Goal: Information Seeking & Learning: Learn about a topic

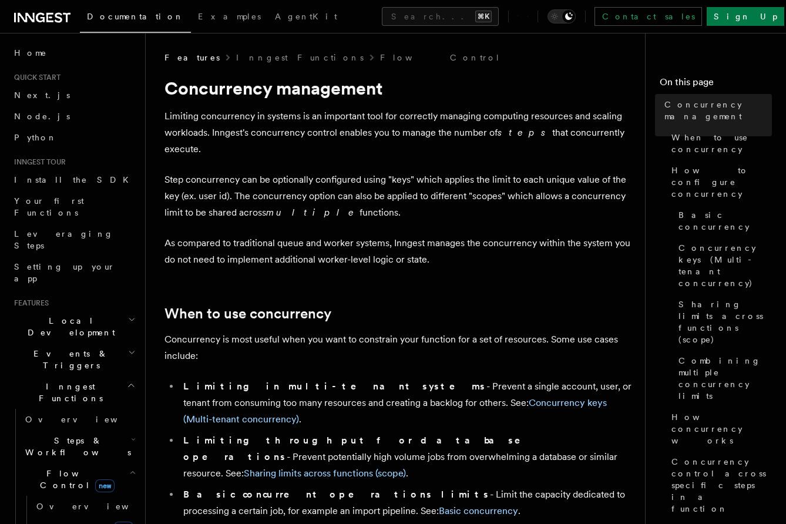
click at [335, 173] on p "Step concurrency can be optionally configured using "keys" which applies the li…" at bounding box center [399, 195] width 470 height 49
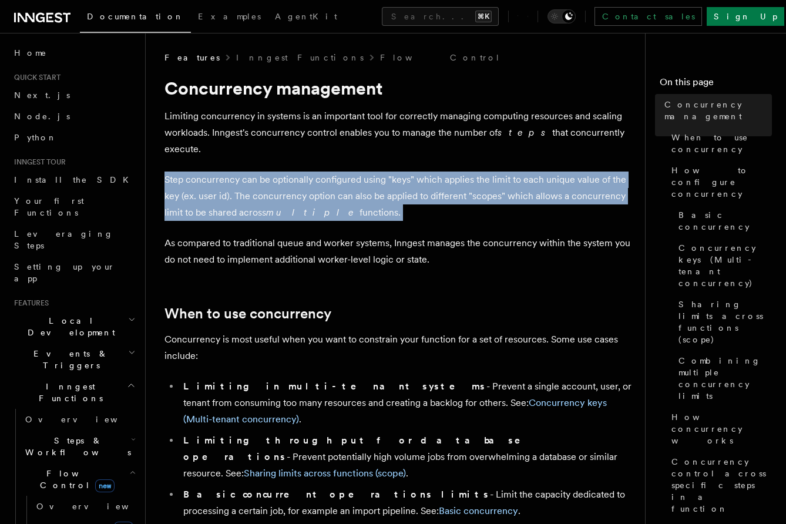
click at [335, 173] on p "Step concurrency can be optionally configured using "keys" which applies the li…" at bounding box center [399, 195] width 470 height 49
click at [335, 187] on p "Step concurrency can be optionally configured using "keys" which applies the li…" at bounding box center [399, 195] width 470 height 49
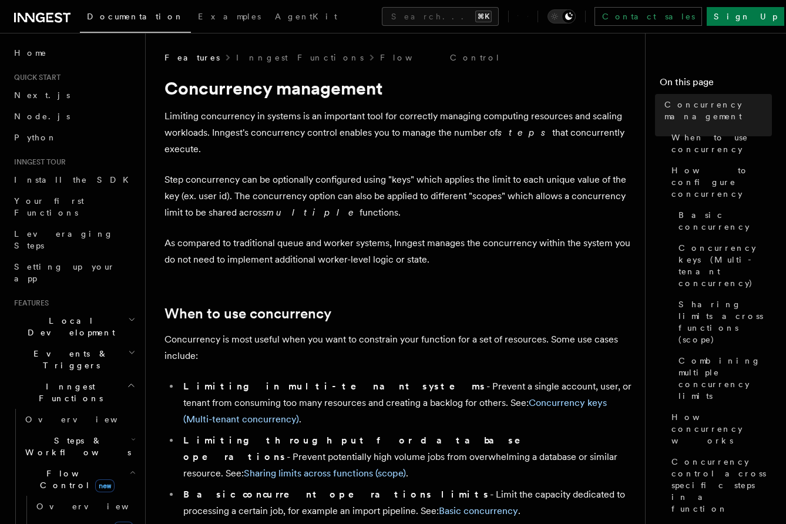
click at [349, 176] on p "Step concurrency can be optionally configured using "keys" which applies the li…" at bounding box center [399, 195] width 470 height 49
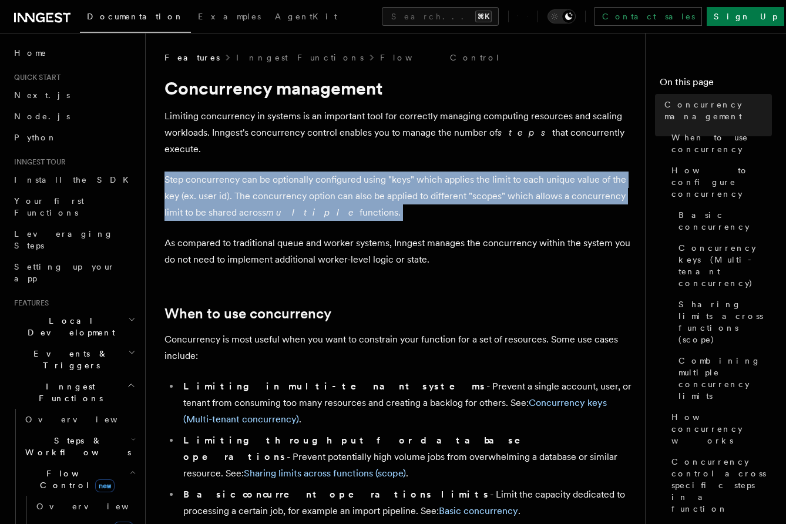
click at [349, 176] on p "Step concurrency can be optionally configured using "keys" which applies the li…" at bounding box center [399, 195] width 470 height 49
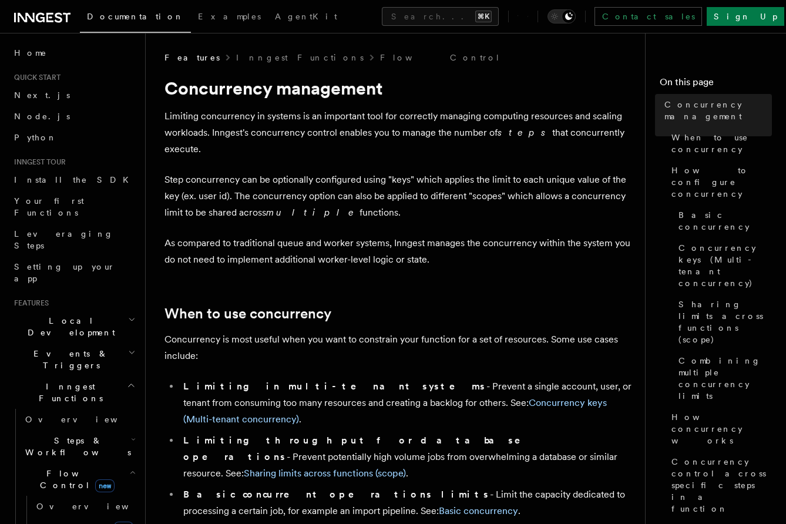
click at [349, 189] on p "Step concurrency can be optionally configured using "keys" which applies the li…" at bounding box center [399, 195] width 470 height 49
click at [346, 185] on p "Step concurrency can be optionally configured using "keys" which applies the li…" at bounding box center [399, 195] width 470 height 49
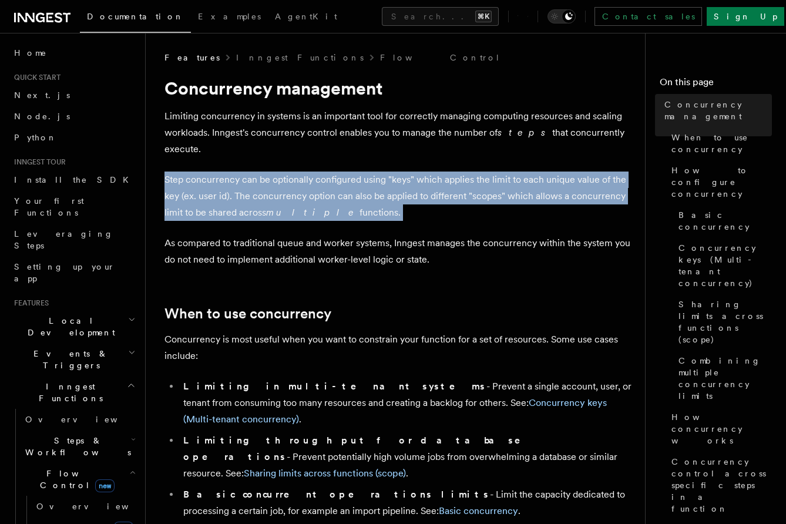
click at [346, 185] on p "Step concurrency can be optionally configured using "keys" which applies the li…" at bounding box center [399, 195] width 470 height 49
click at [348, 194] on p "Step concurrency can be optionally configured using "keys" which applies the li…" at bounding box center [399, 195] width 470 height 49
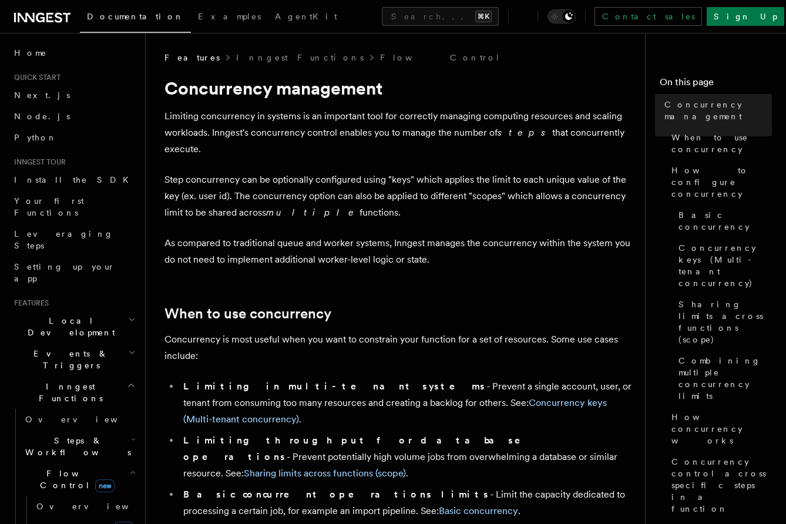
click at [348, 183] on p "Step concurrency can be optionally configured using "keys" which applies the li…" at bounding box center [399, 195] width 470 height 49
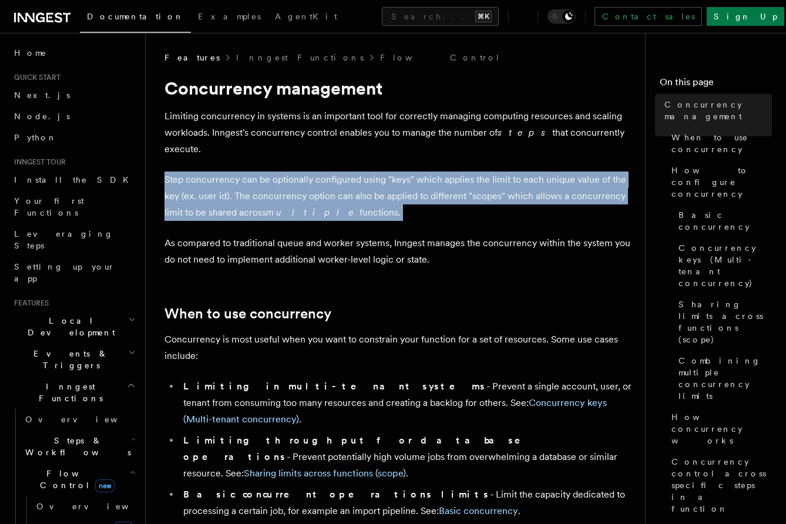
click at [348, 183] on p "Step concurrency can be optionally configured using "keys" which applies the li…" at bounding box center [399, 195] width 470 height 49
click at [348, 191] on p "Step concurrency can be optionally configured using "keys" which applies the li…" at bounding box center [399, 195] width 470 height 49
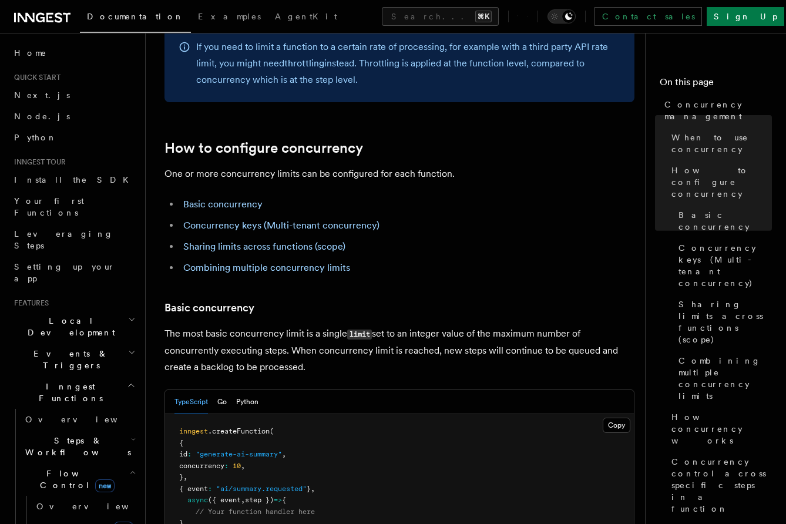
scroll to position [539, 0]
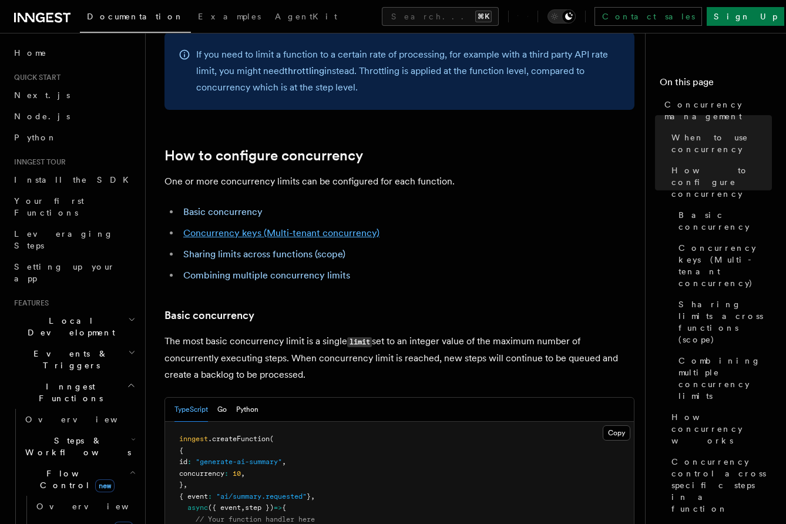
click at [359, 227] on link "Concurrency keys (Multi-tenant concurrency)" at bounding box center [281, 232] width 196 height 11
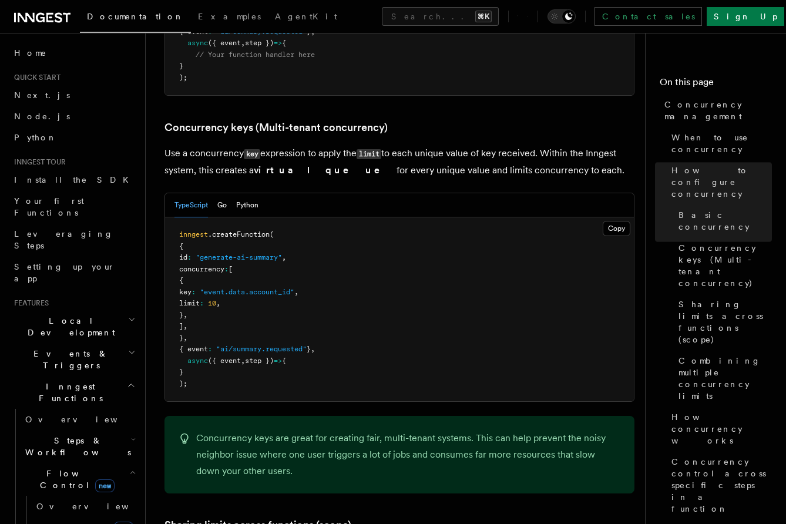
scroll to position [1017, 0]
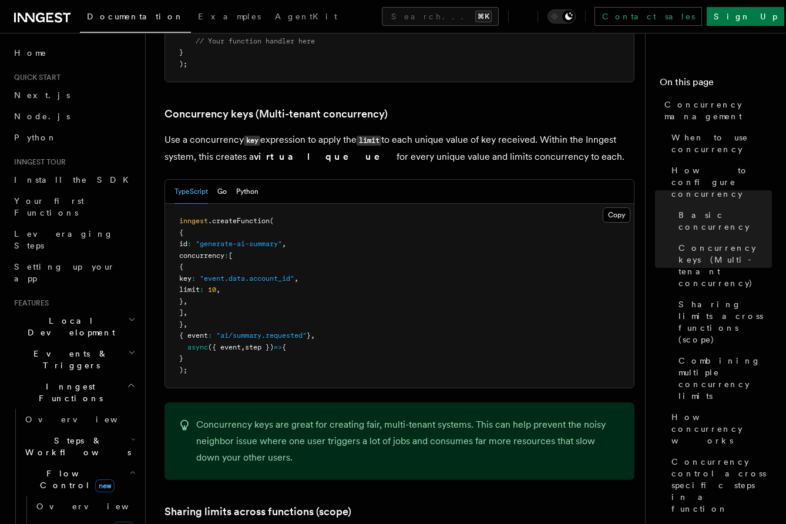
click at [369, 132] on p "Use a concurrency key expression to apply the limit to each unique value of key…" at bounding box center [399, 148] width 470 height 33
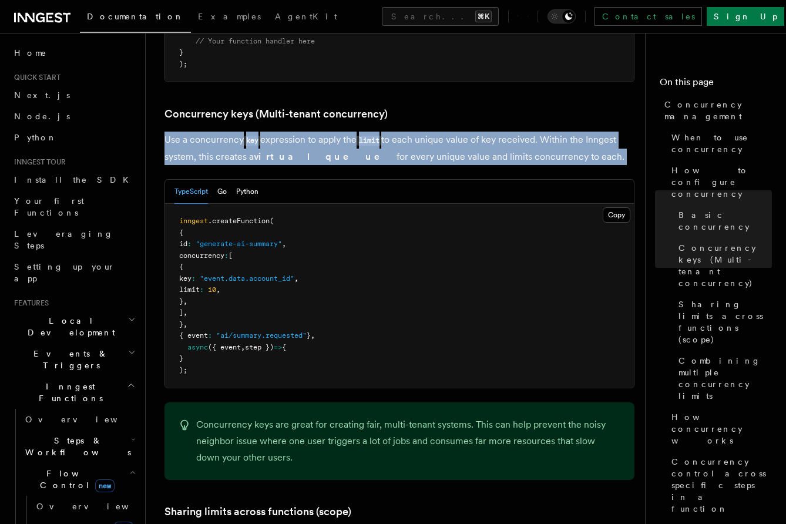
click at [369, 132] on p "Use a concurrency key expression to apply the limit to each unique value of key…" at bounding box center [399, 148] width 470 height 33
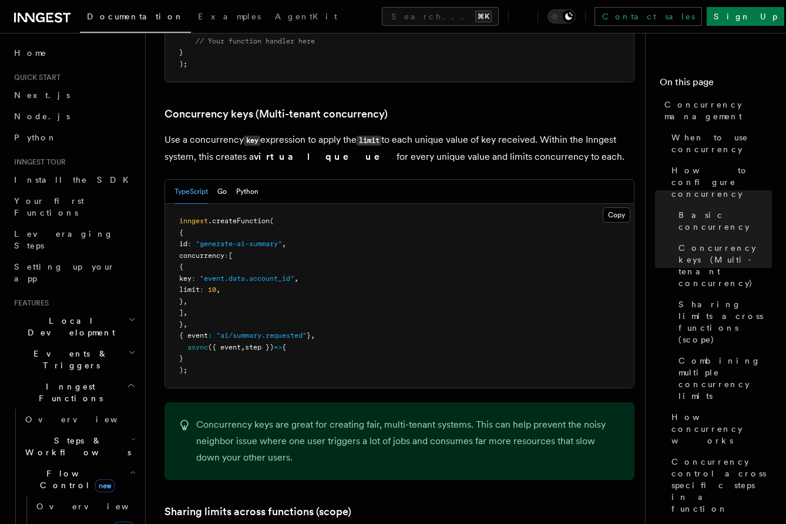
click at [369, 132] on p "Use a concurrency key expression to apply the limit to each unique value of key…" at bounding box center [399, 148] width 470 height 33
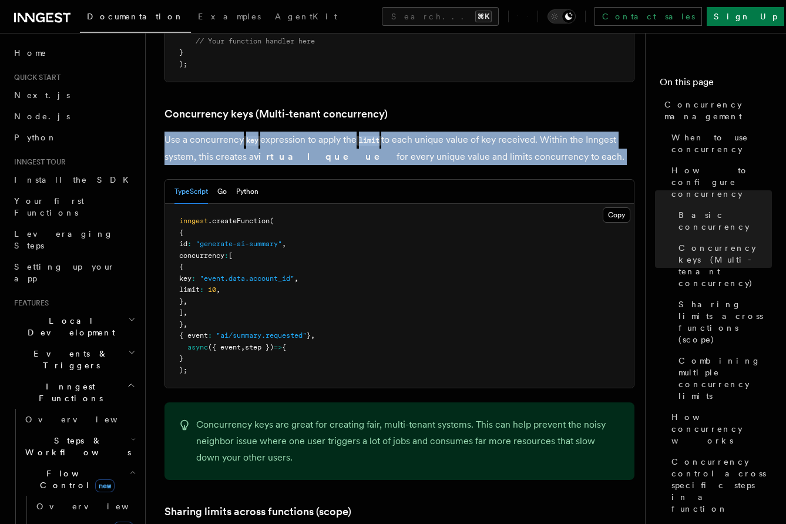
click at [392, 132] on p "Use a concurrency key expression to apply the limit to each unique value of key…" at bounding box center [399, 148] width 470 height 33
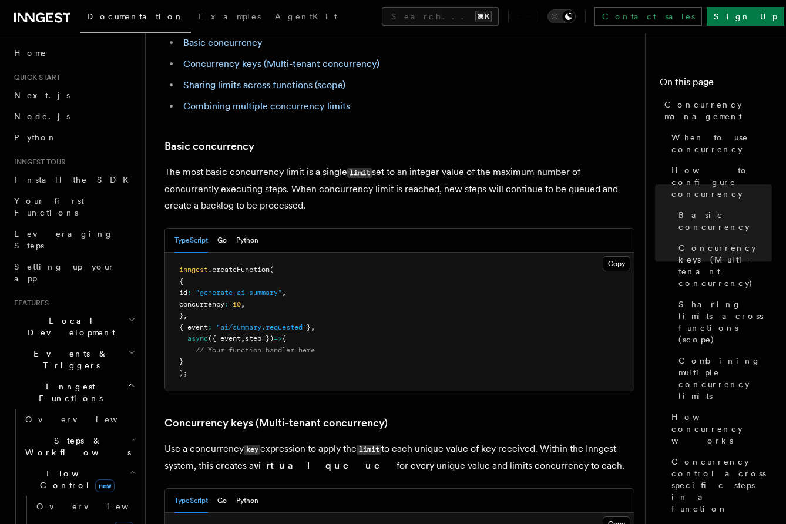
scroll to position [691, 0]
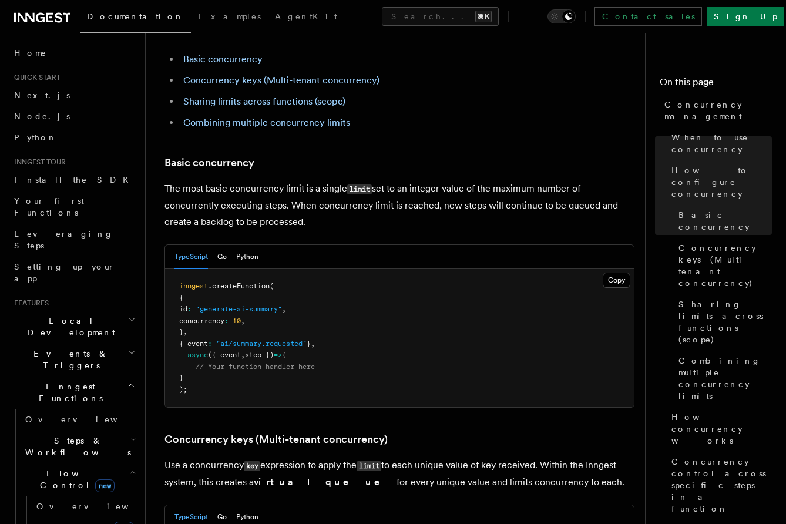
click at [406, 180] on p "The most basic concurrency limit is a single limit set to an integer value of t…" at bounding box center [399, 205] width 470 height 50
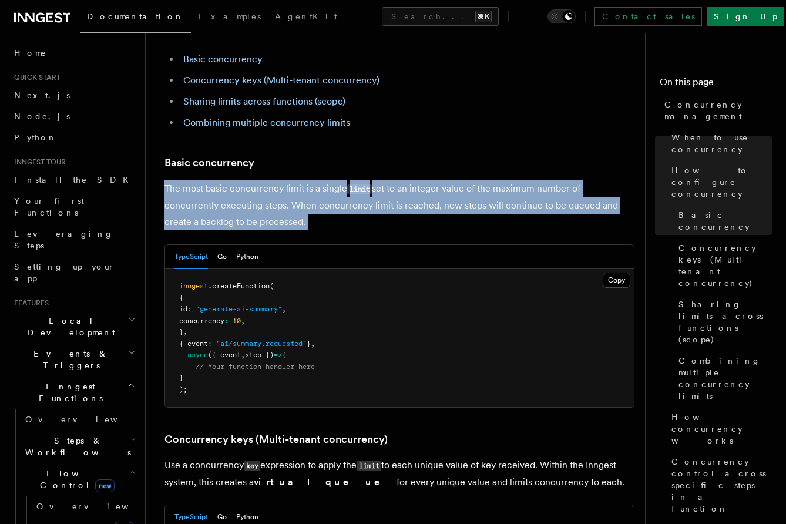
click at [406, 180] on p "The most basic concurrency limit is a single limit set to an integer value of t…" at bounding box center [399, 205] width 470 height 50
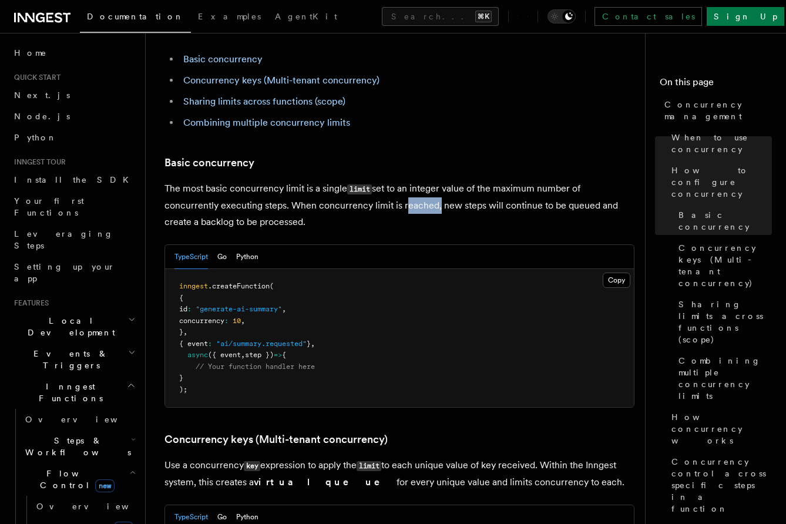
click at [406, 180] on p "The most basic concurrency limit is a single limit set to an integer value of t…" at bounding box center [399, 205] width 470 height 50
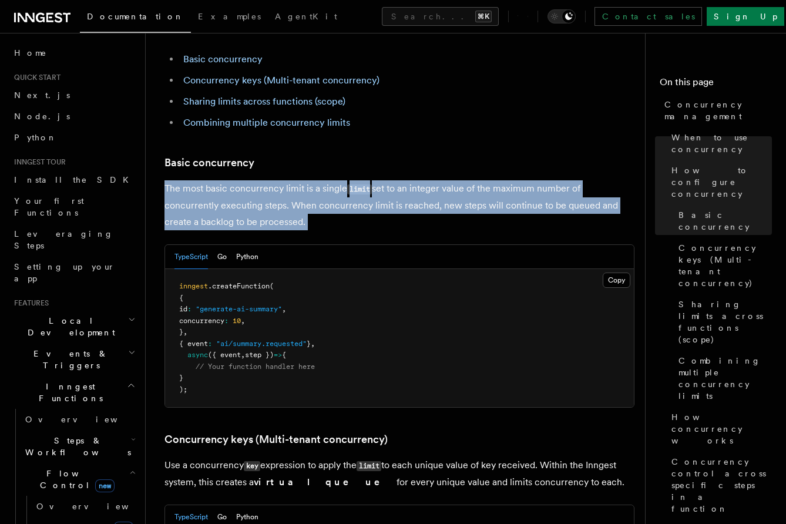
click at [406, 180] on p "The most basic concurrency limit is a single limit set to an integer value of t…" at bounding box center [399, 205] width 470 height 50
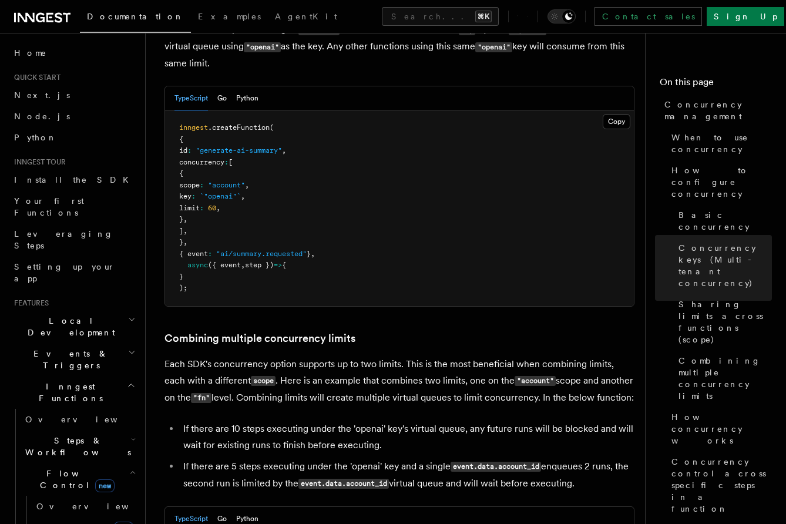
scroll to position [1548, 0]
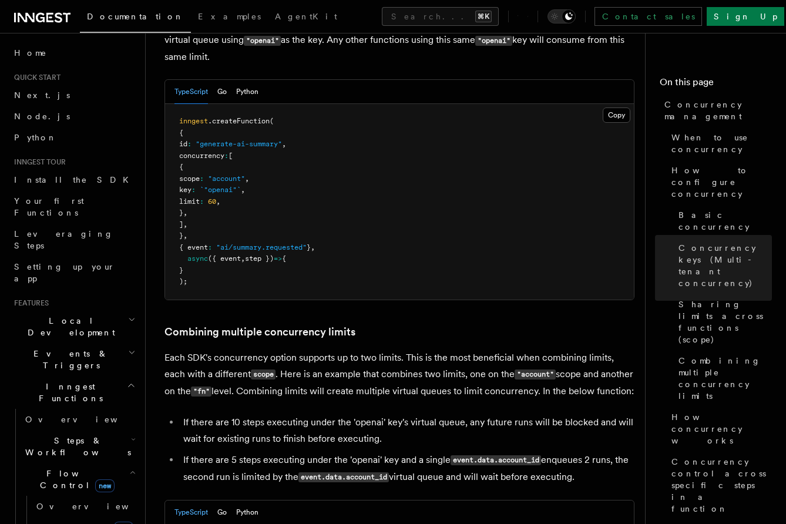
click at [379, 349] on p "Each SDK's concurrency option supports up to two limits. This is the most benef…" at bounding box center [399, 374] width 470 height 51
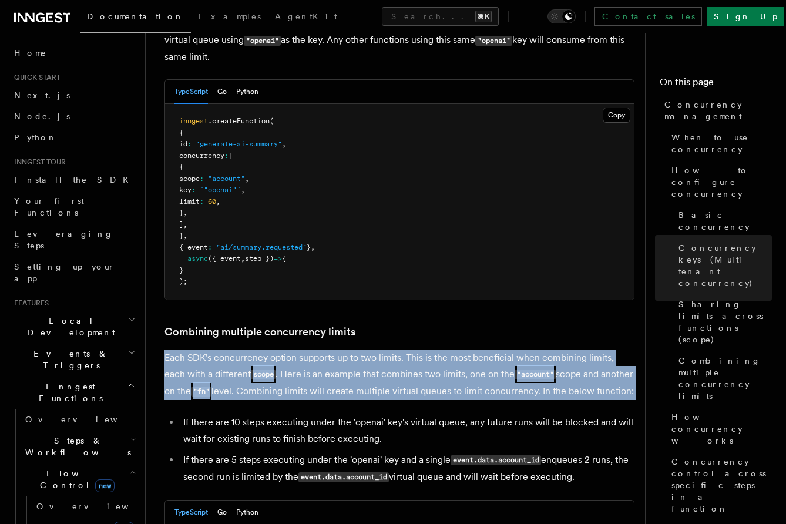
click at [379, 349] on p "Each SDK's concurrency option supports up to two limits. This is the most benef…" at bounding box center [399, 374] width 470 height 51
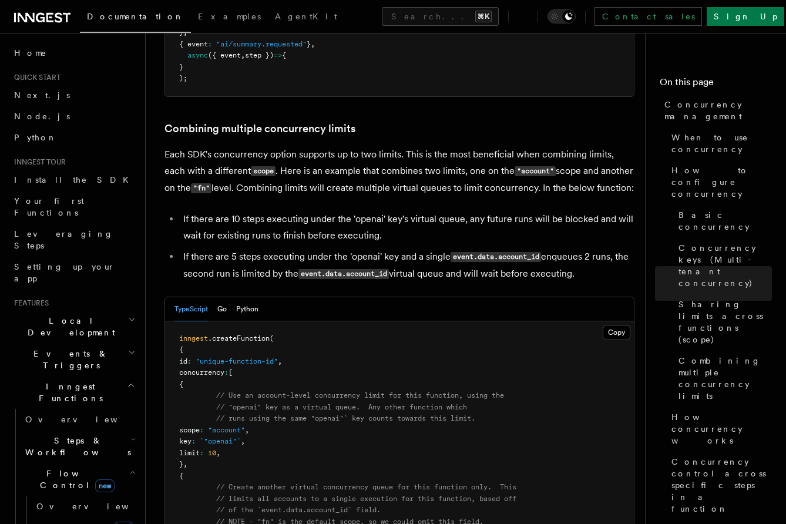
scroll to position [1751, 0]
click at [378, 211] on li "If there are 10 steps executing under the 'openai' key's virtual queue, any fut…" at bounding box center [407, 227] width 455 height 33
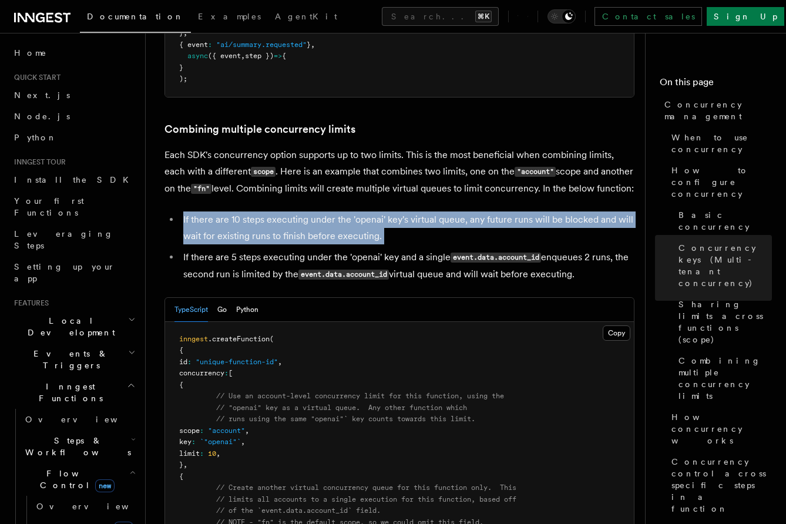
click at [378, 211] on li "If there are 10 steps executing under the 'openai' key's virtual queue, any fut…" at bounding box center [407, 227] width 455 height 33
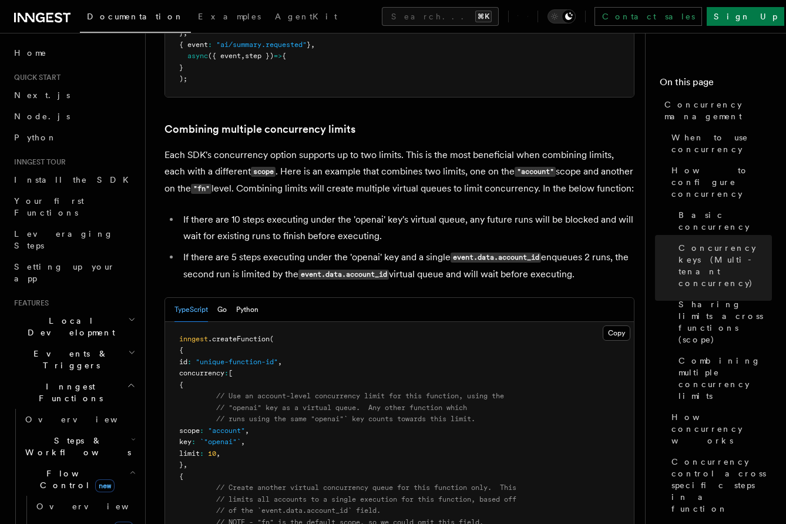
click at [381, 249] on li "If there are 5 steps executing under the 'openai' key and a single event.data.a…" at bounding box center [407, 266] width 455 height 34
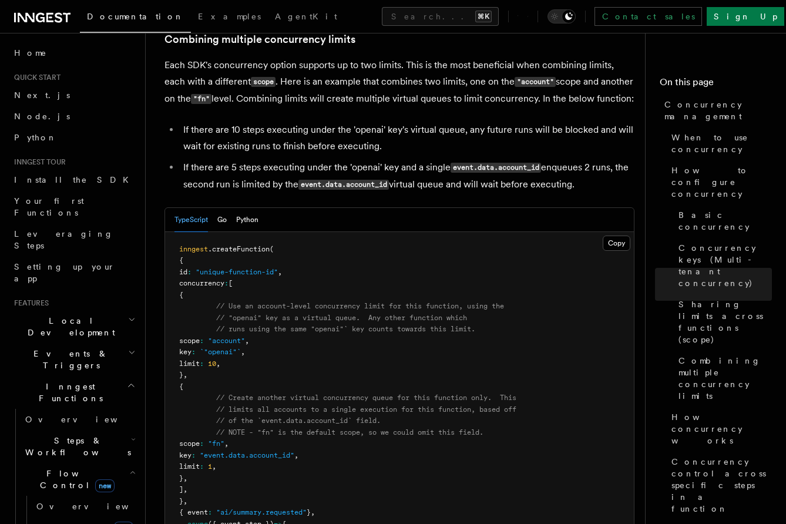
scroll to position [1842, 0]
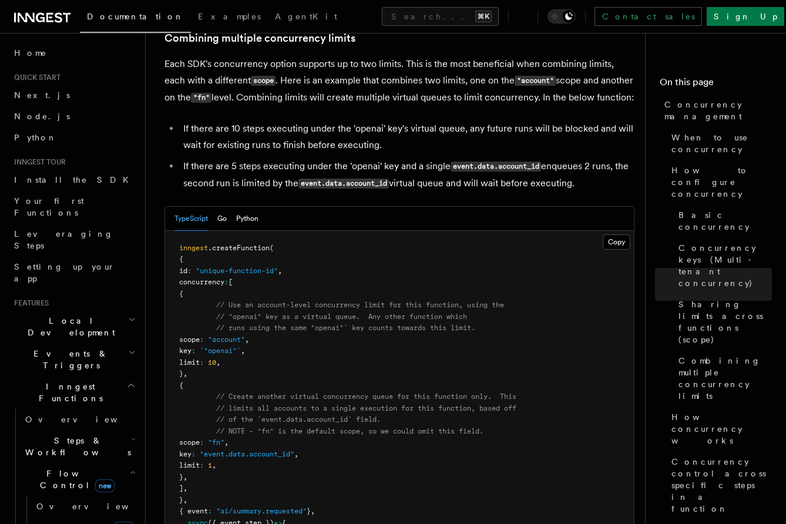
click at [374, 312] on span "// "openai" key as a virtual queue. Any other function which" at bounding box center [341, 316] width 251 height 8
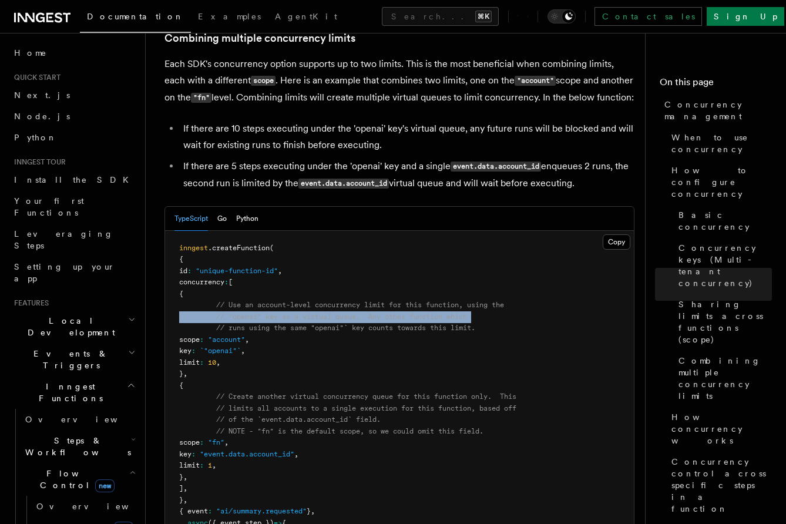
click at [374, 312] on span "// "openai" key as a virtual queue. Any other function which" at bounding box center [341, 316] width 251 height 8
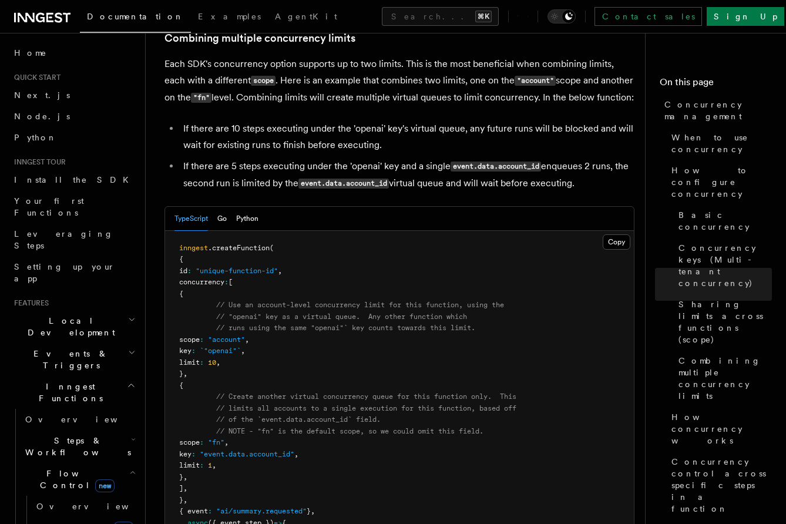
click at [374, 324] on span "// runs using the same "openai"` key counts towards this limit." at bounding box center [345, 328] width 259 height 8
click at [374, 291] on pre "inngest .createFunction ( { id : "unique-function-id" , concurrency : [ { // Us…" at bounding box center [399, 397] width 469 height 333
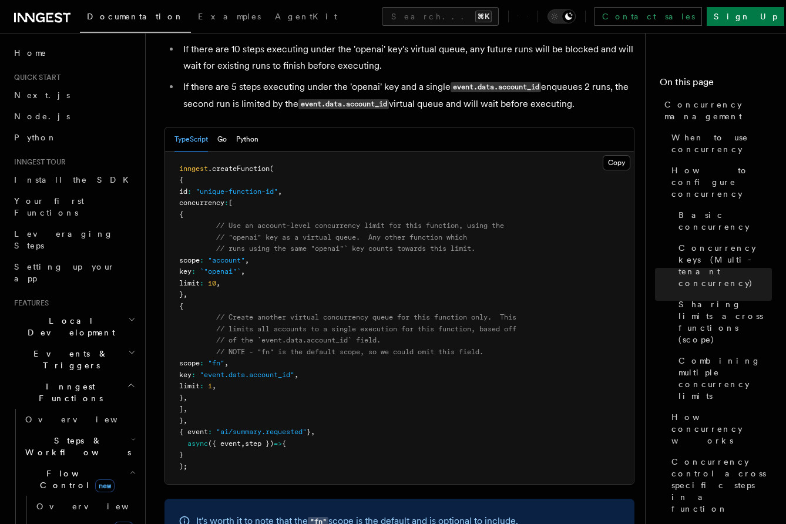
scroll to position [1924, 0]
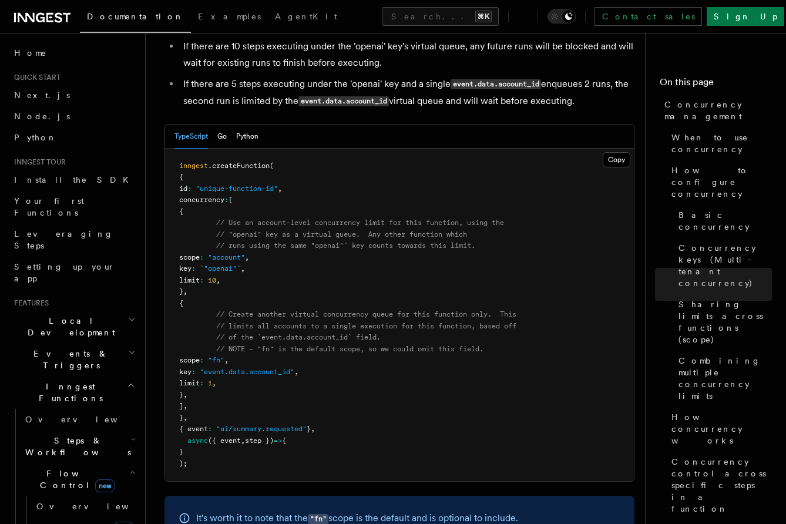
click at [366, 333] on span "// of the `event.data.account_id` field." at bounding box center [298, 337] width 164 height 8
click at [366, 345] on span "// NOTE - "fn" is the default scope, so we could omit this field." at bounding box center [349, 349] width 267 height 8
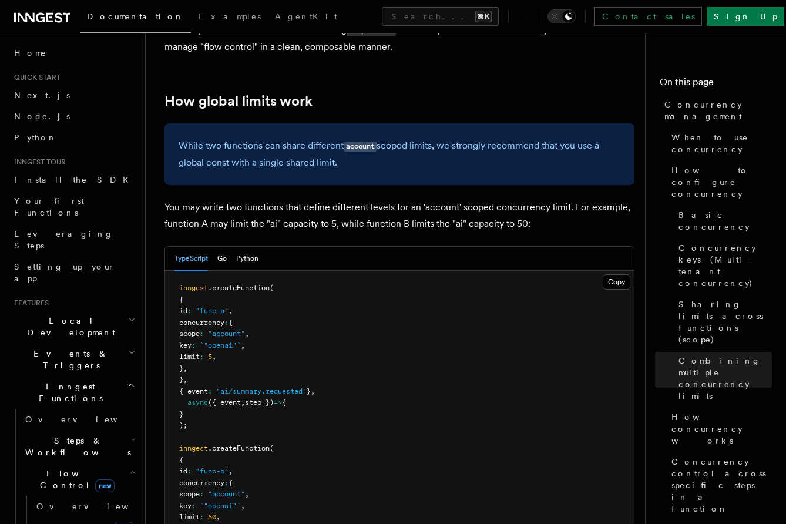
scroll to position [3045, 0]
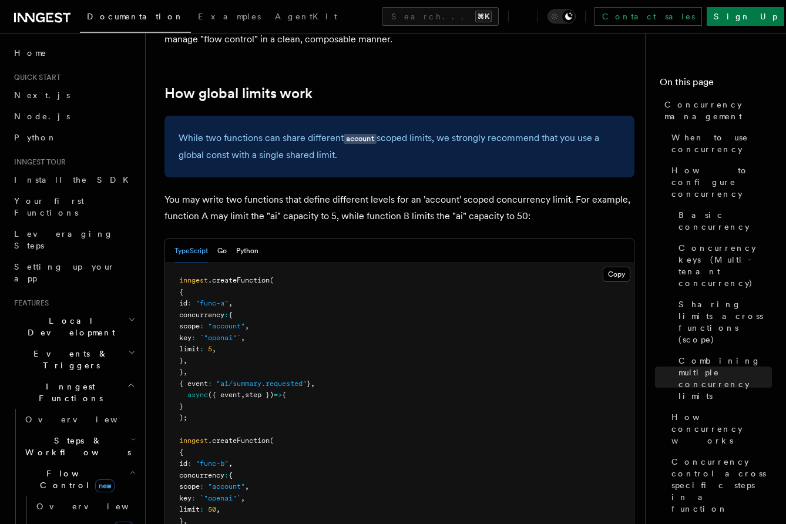
click at [386, 191] on p "You may write two functions that define different levels for an 'account' scope…" at bounding box center [399, 207] width 470 height 33
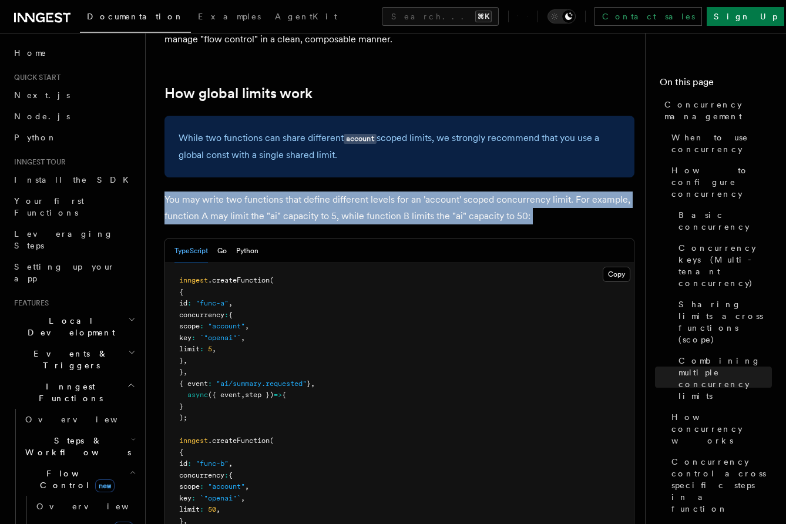
click at [386, 191] on p "You may write two functions that define different levels for an 'account' scope…" at bounding box center [399, 207] width 470 height 33
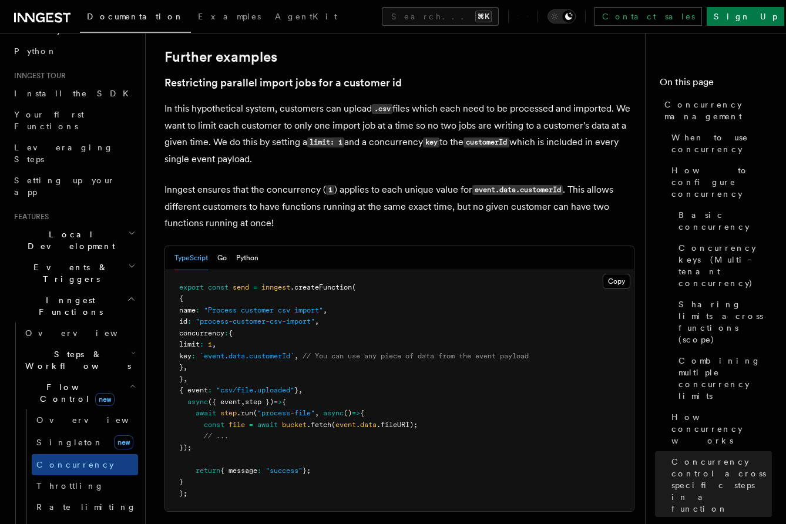
scroll to position [89, 0]
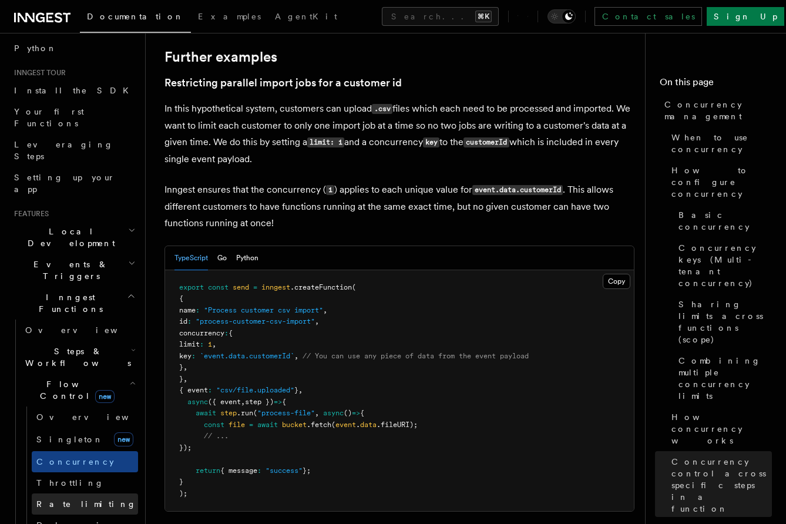
click at [65, 498] on span "Rate limiting" at bounding box center [86, 504] width 100 height 12
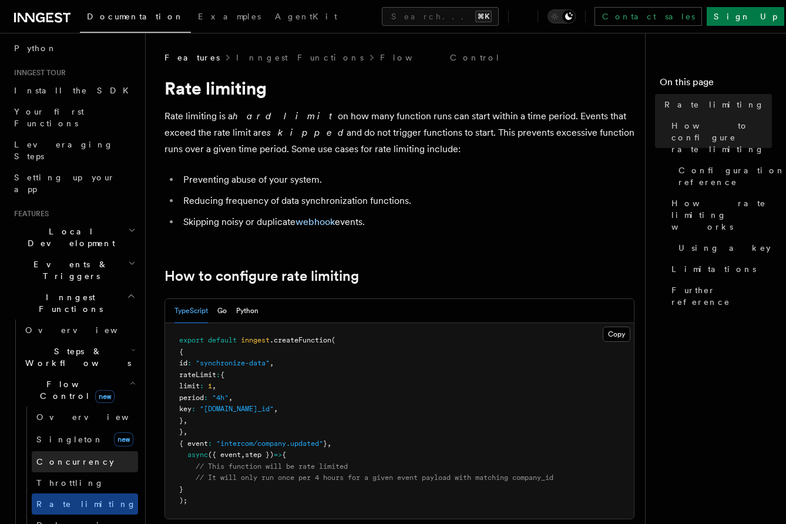
click at [71, 457] on span "Concurrency" at bounding box center [75, 461] width 78 height 9
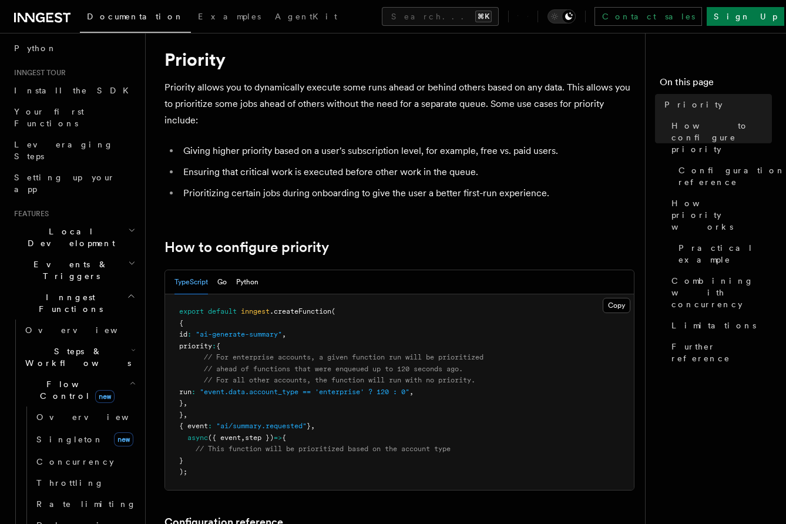
scroll to position [29, 0]
click at [358, 368] on span "// ahead of functions that were enqueued up to 120 seconds ago." at bounding box center [333, 368] width 259 height 8
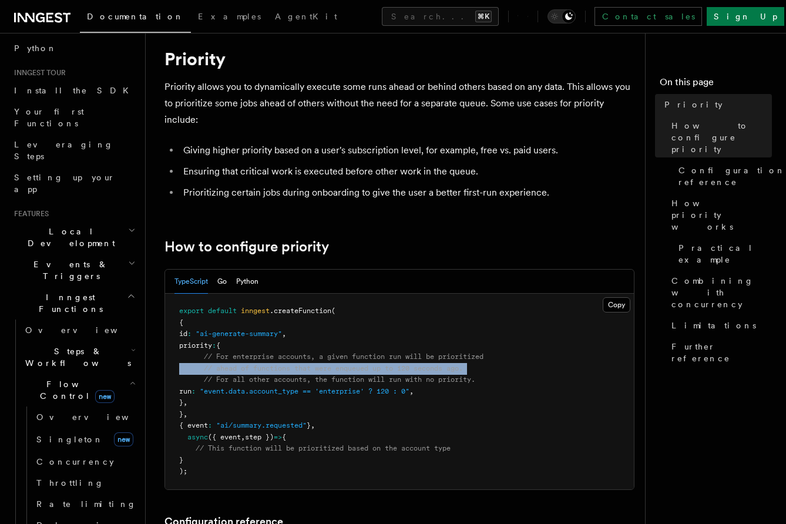
click at [358, 368] on span "// ahead of functions that were enqueued up to 120 seconds ago." at bounding box center [333, 368] width 259 height 8
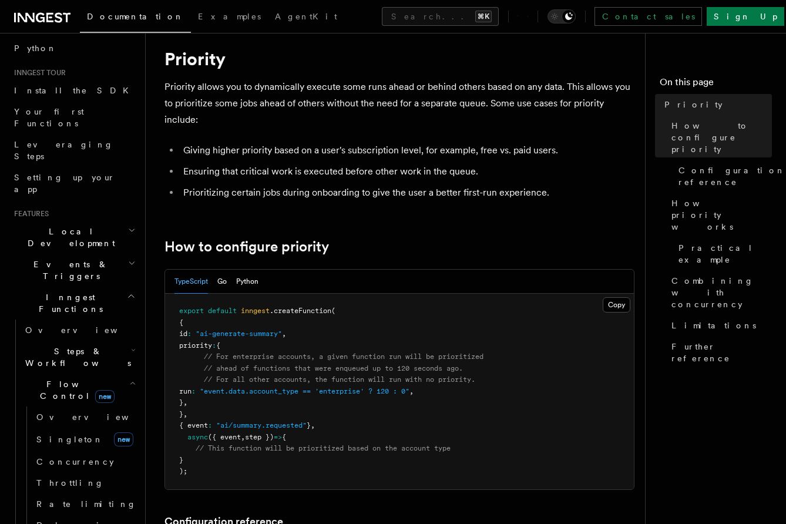
click at [395, 375] on pre "export default inngest .createFunction ( { id : "ai-generate-summary" , priorit…" at bounding box center [399, 392] width 469 height 196
click at [393, 364] on span "// ahead of functions that were enqueued up to 120 seconds ago." at bounding box center [333, 368] width 259 height 8
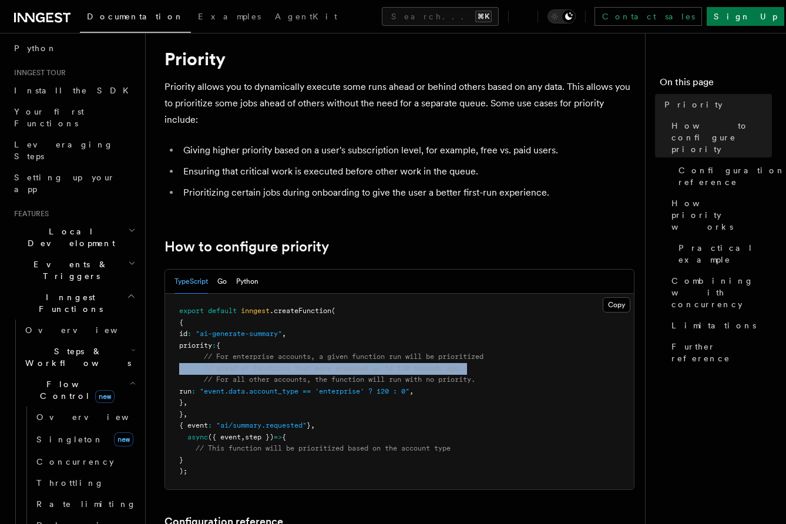
click at [393, 364] on span "// ahead of functions that were enqueued up to 120 seconds ago." at bounding box center [333, 368] width 259 height 8
click at [405, 364] on span "// ahead of functions that were enqueued up to 120 seconds ago." at bounding box center [333, 368] width 259 height 8
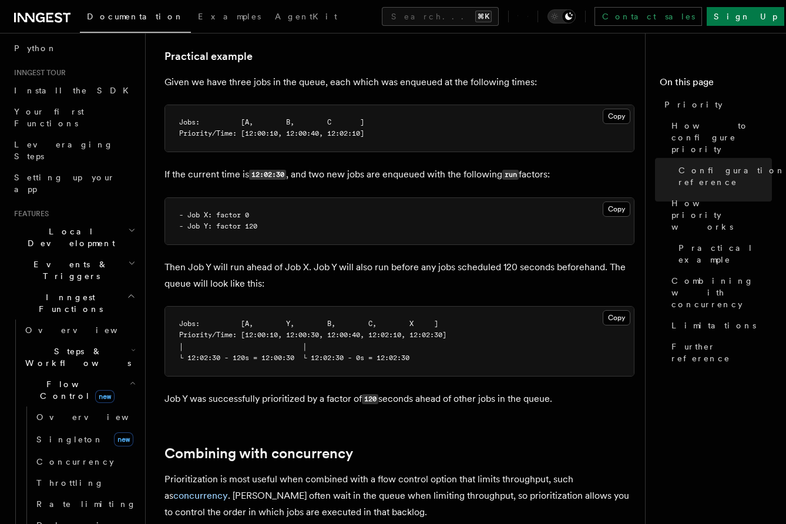
scroll to position [943, 0]
